Goal: Check status: Check status

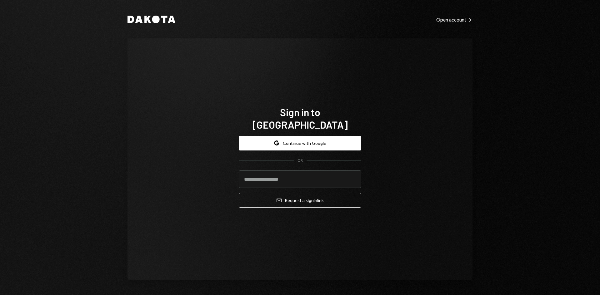
type input "**********"
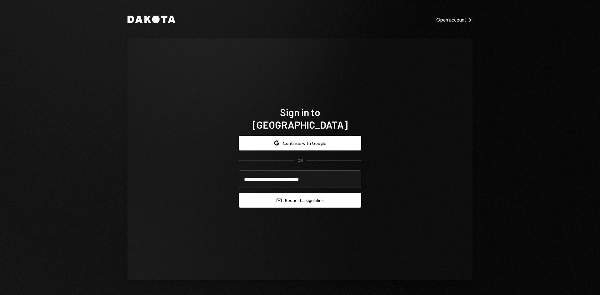
click at [306, 196] on button "Email Request a sign in link" at bounding box center [300, 200] width 122 height 15
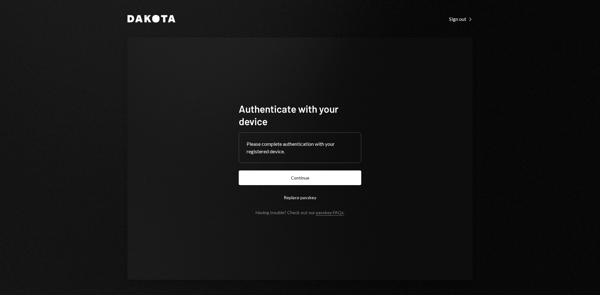
click at [320, 182] on button "Continue" at bounding box center [300, 178] width 122 height 15
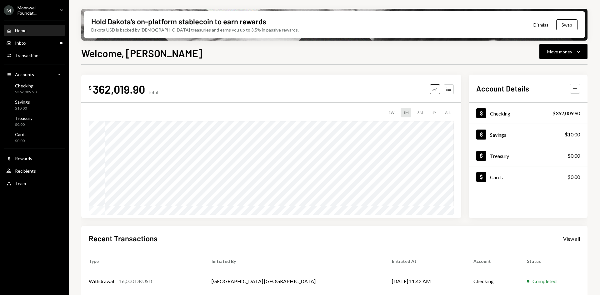
click at [45, 13] on div "Moonwell Foundat..." at bounding box center [35, 10] width 37 height 11
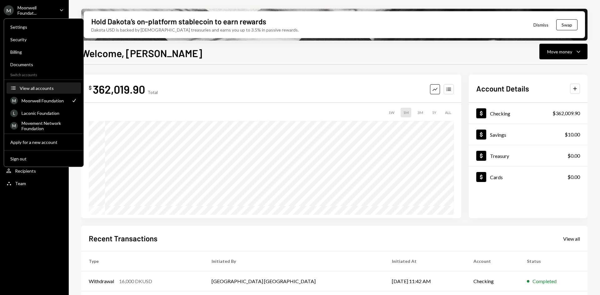
click at [47, 90] on div "View all accounts" at bounding box center [48, 88] width 57 height 5
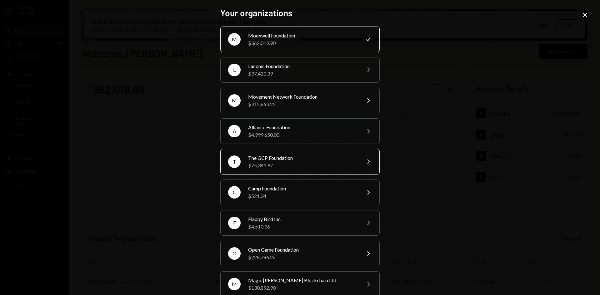
click at [312, 165] on div "$75,383.97" at bounding box center [302, 165] width 109 height 7
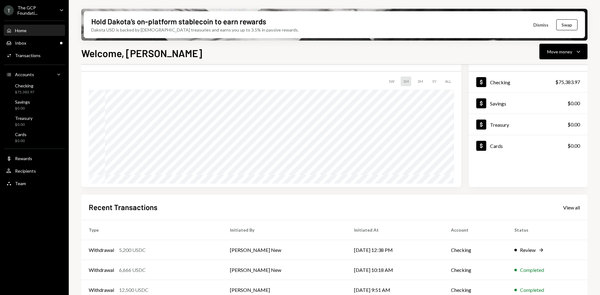
scroll to position [82, 0]
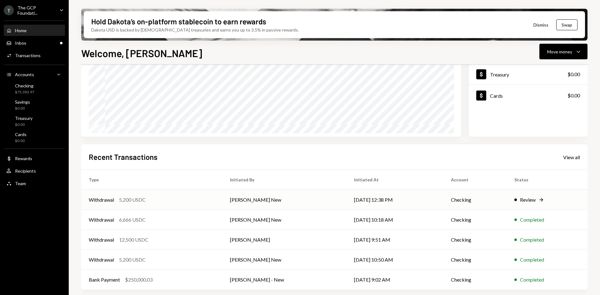
click at [172, 200] on div "Withdrawal 5,200 USDC" at bounding box center [152, 199] width 126 height 7
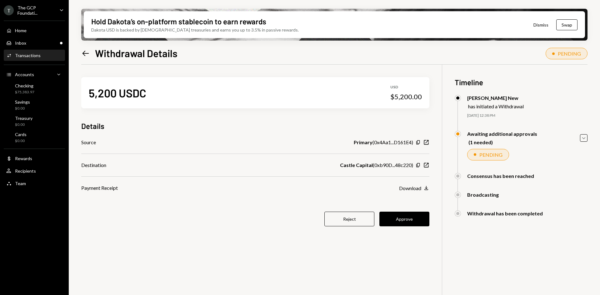
click at [86, 53] on icon at bounding box center [85, 53] width 7 height 5
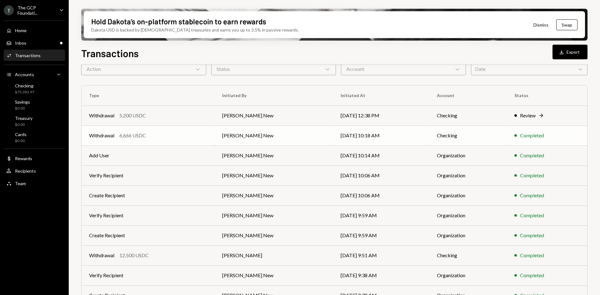
scroll to position [61, 0]
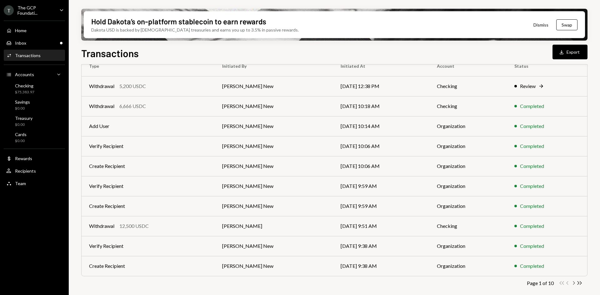
click at [574, 284] on icon "Chevron Right" at bounding box center [574, 283] width 6 height 6
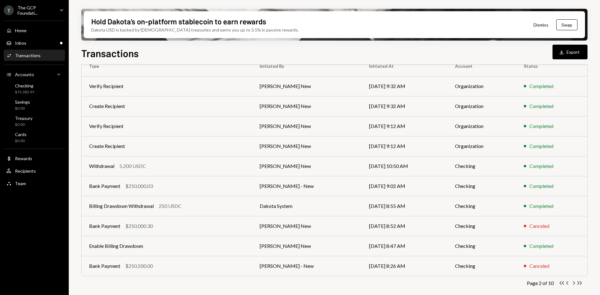
click at [37, 53] on div "Transactions" at bounding box center [28, 55] width 26 height 5
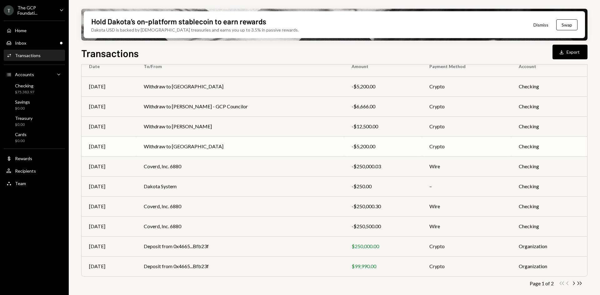
scroll to position [61, 0]
click at [573, 284] on icon "Chevron Right" at bounding box center [574, 283] width 6 height 6
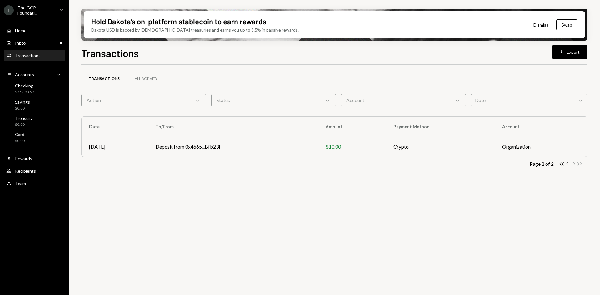
click at [566, 164] on icon "Chevron Left" at bounding box center [568, 164] width 6 height 6
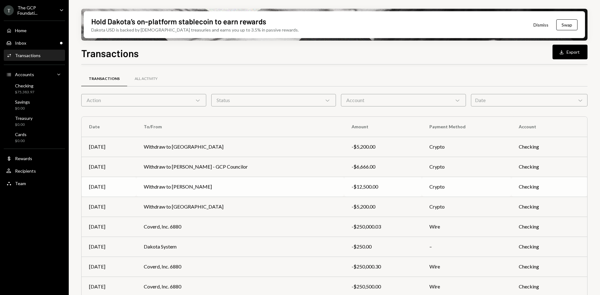
scroll to position [31, 0]
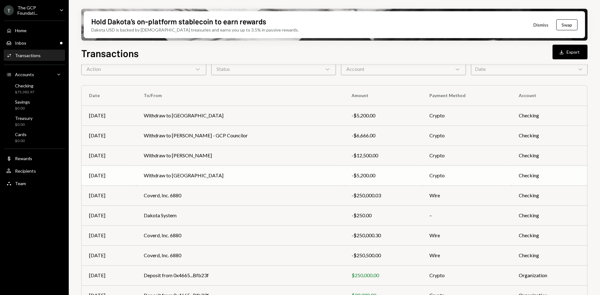
click at [185, 176] on td "Withdraw to Castle Capital" at bounding box center [240, 176] width 208 height 20
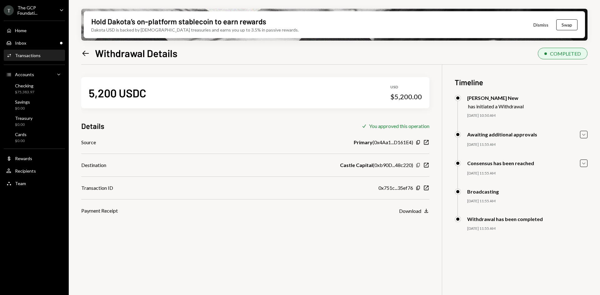
click at [420, 167] on icon "Copy" at bounding box center [418, 165] width 5 height 5
click at [417, 167] on icon "Copy" at bounding box center [418, 165] width 5 height 5
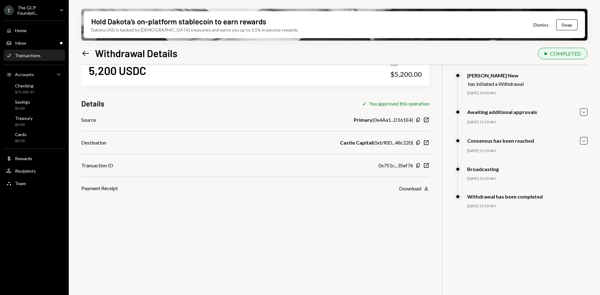
scroll to position [31, 0]
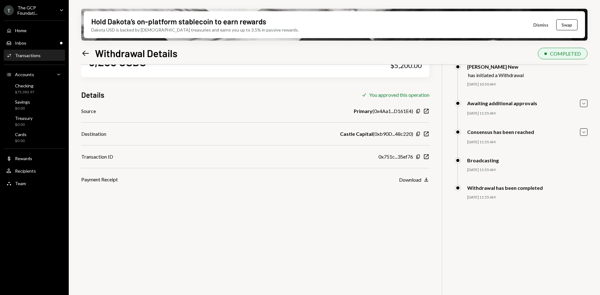
click at [497, 196] on div "07/21/25 11:55 AM" at bounding box center [527, 197] width 120 height 5
click at [582, 132] on icon "Caret Down" at bounding box center [583, 132] width 7 height 7
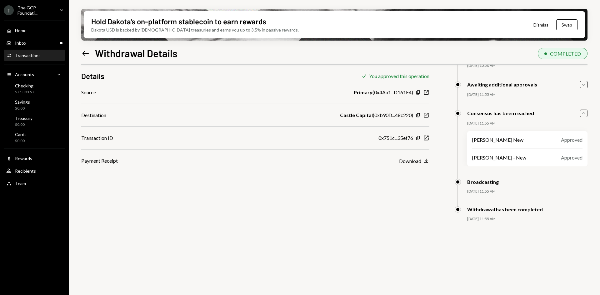
scroll to position [0, 0]
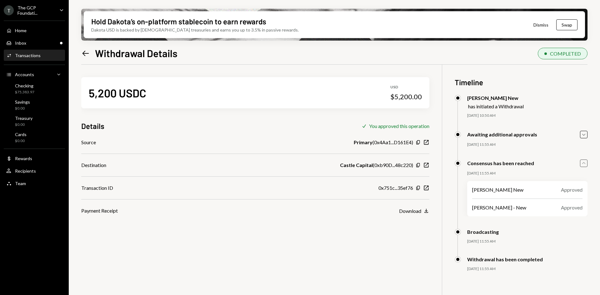
click at [85, 52] on icon "Left Arrow" at bounding box center [85, 53] width 9 height 9
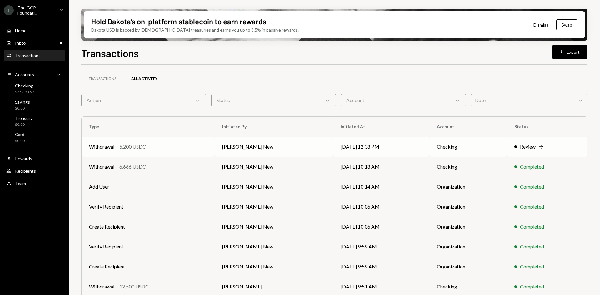
click at [118, 144] on div "Withdrawal 5,200 USDC" at bounding box center [148, 146] width 118 height 7
click at [97, 77] on div "Transactions" at bounding box center [102, 78] width 27 height 5
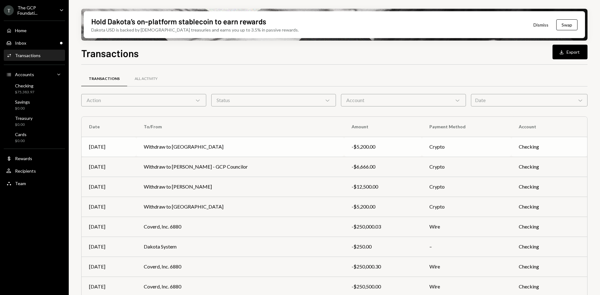
click at [174, 147] on td "Withdraw to [GEOGRAPHIC_DATA]" at bounding box center [240, 147] width 208 height 20
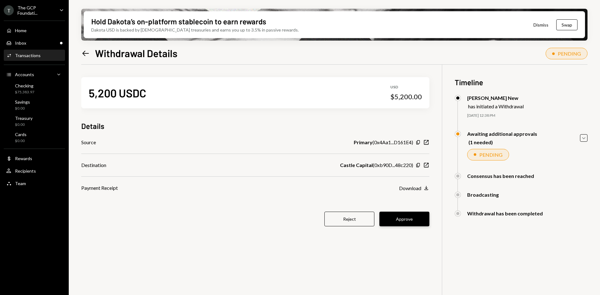
click at [408, 224] on button "Approve" at bounding box center [404, 219] width 50 height 15
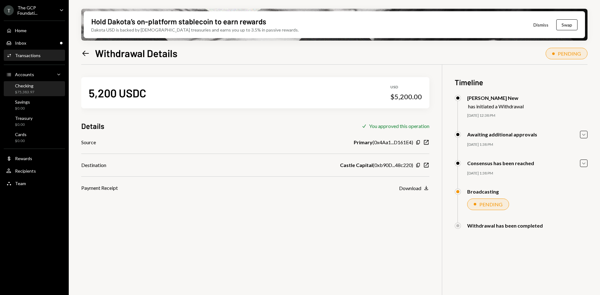
click at [33, 92] on div "$75,383.97" at bounding box center [24, 92] width 19 height 5
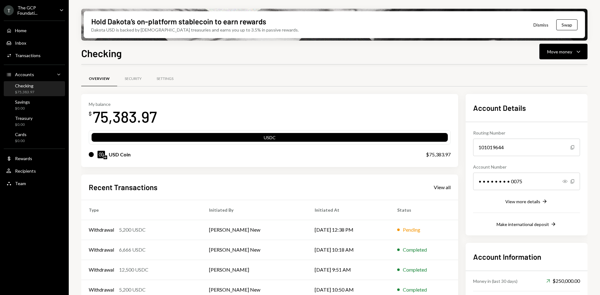
scroll to position [31, 0]
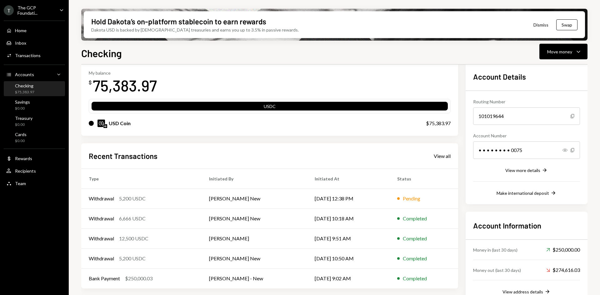
click at [119, 123] on div "USD Coin" at bounding box center [120, 123] width 22 height 7
click at [272, 107] on div "USDC" at bounding box center [270, 107] width 356 height 9
click at [270, 106] on div "USDC" at bounding box center [270, 107] width 356 height 9
click at [310, 117] on div "USD Coin $75,383.97" at bounding box center [270, 123] width 362 height 20
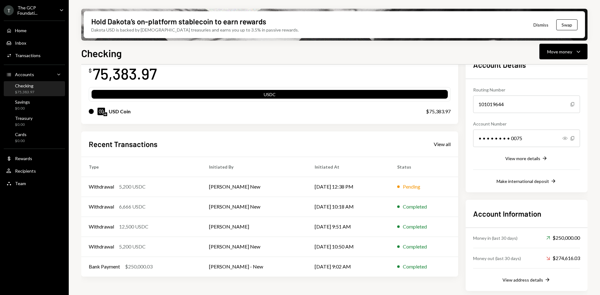
scroll to position [44, 0]
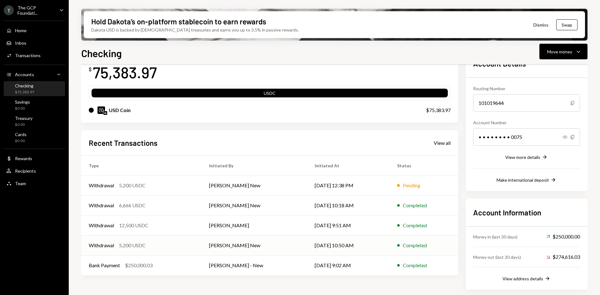
click at [137, 246] on div "5,200 USDC" at bounding box center [132, 245] width 27 height 7
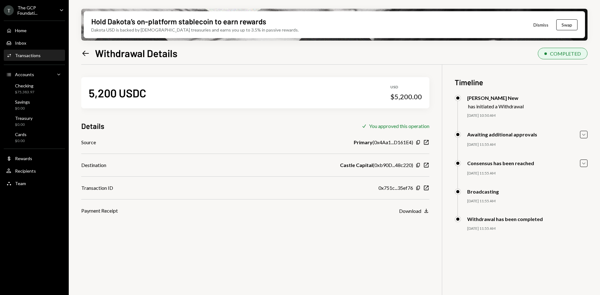
click at [83, 53] on icon at bounding box center [85, 53] width 7 height 5
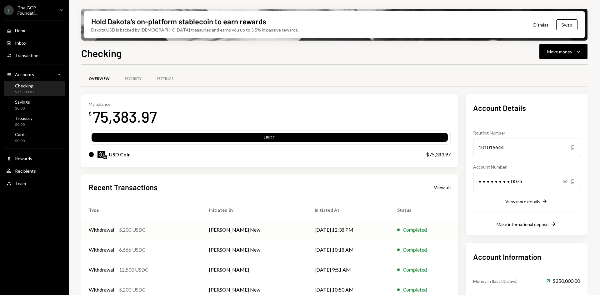
click at [124, 227] on div "5,200 USDC" at bounding box center [132, 229] width 27 height 7
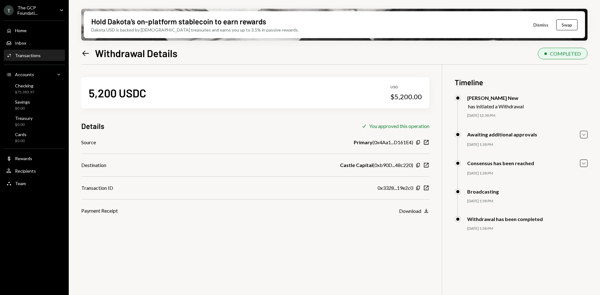
click at [85, 48] on link "Left Arrow" at bounding box center [85, 53] width 9 height 10
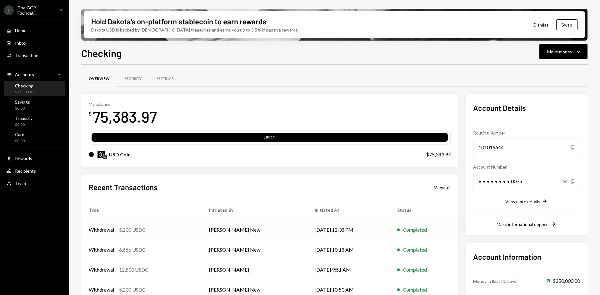
click at [236, 231] on td "Richard Byers New" at bounding box center [255, 230] width 106 height 20
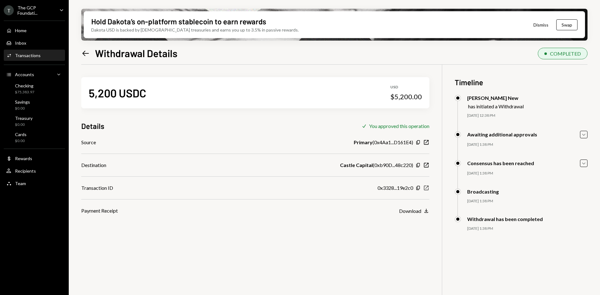
click at [427, 187] on icon "button" at bounding box center [426, 188] width 5 height 5
